Goal: Task Accomplishment & Management: Manage account settings

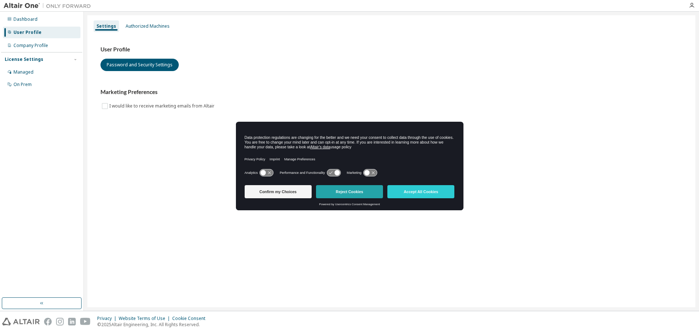
click at [345, 193] on button "Reject Cookies" at bounding box center [349, 191] width 67 height 13
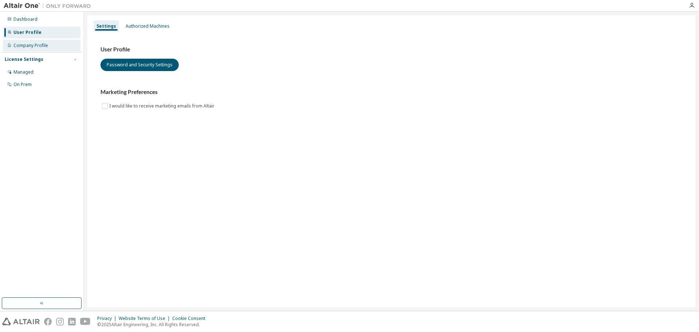
click at [27, 45] on div "Company Profile" at bounding box center [30, 46] width 35 height 6
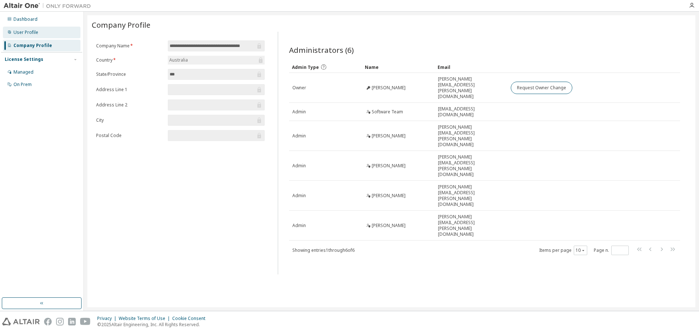
click at [28, 36] on div "User Profile" at bounding box center [42, 33] width 78 height 12
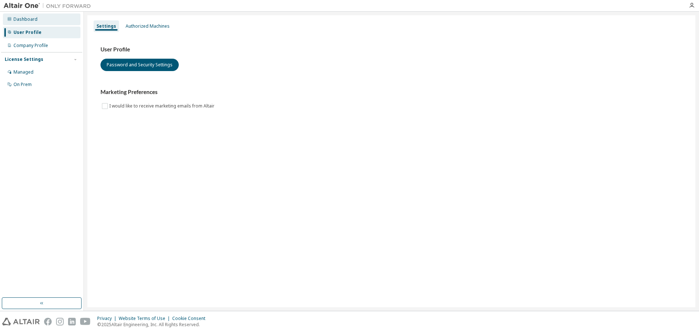
click at [43, 21] on div "Dashboard" at bounding box center [42, 19] width 78 height 12
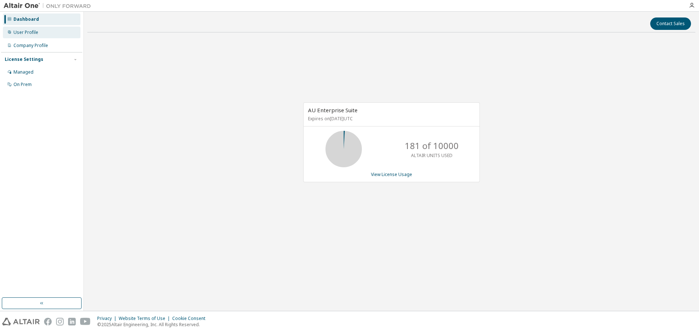
click at [37, 31] on div "User Profile" at bounding box center [42, 33] width 78 height 12
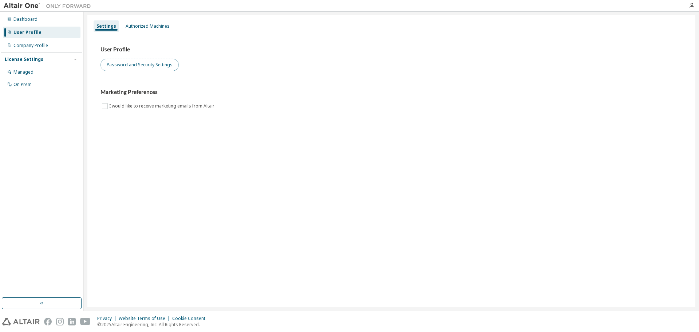
click at [122, 64] on button "Password and Security Settings" at bounding box center [139, 65] width 78 height 12
